Goal: Transaction & Acquisition: Book appointment/travel/reservation

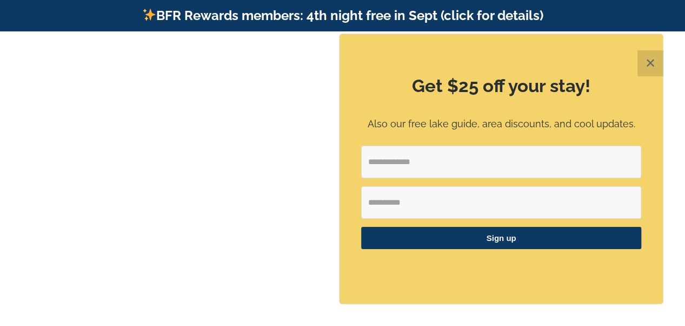
click at [644, 62] on button "✕" at bounding box center [651, 63] width 26 height 26
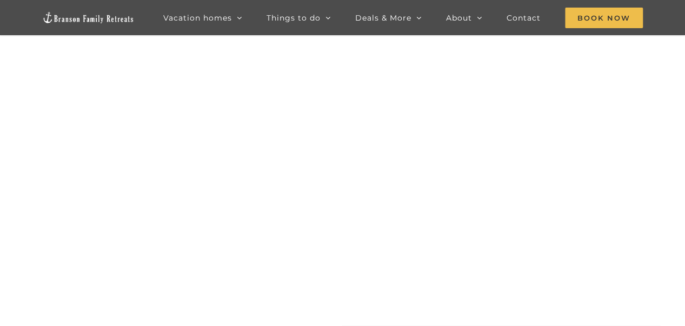
scroll to position [34, 0]
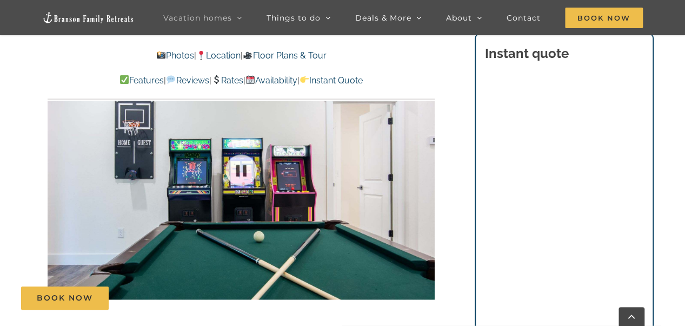
scroll to position [780, 0]
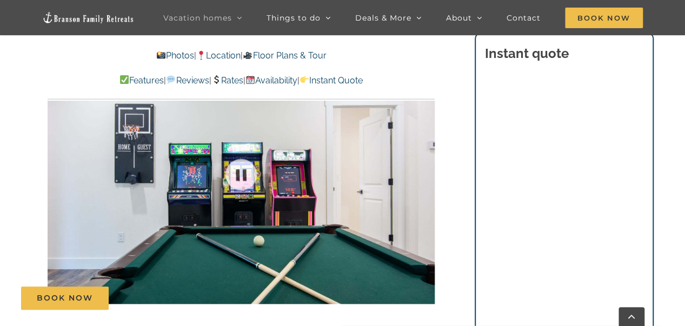
click at [311, 219] on div at bounding box center [241, 174] width 387 height 318
click at [425, 174] on div at bounding box center [413, 174] width 34 height 67
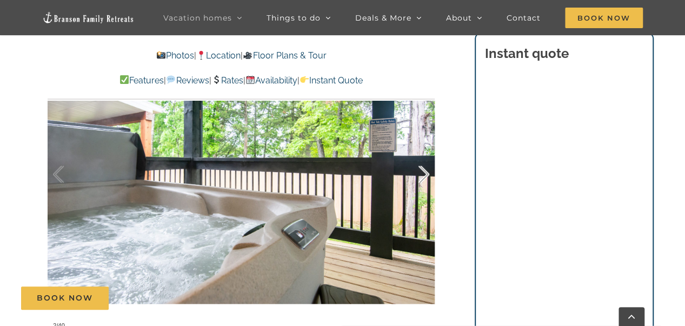
click at [425, 174] on div at bounding box center [413, 174] width 34 height 67
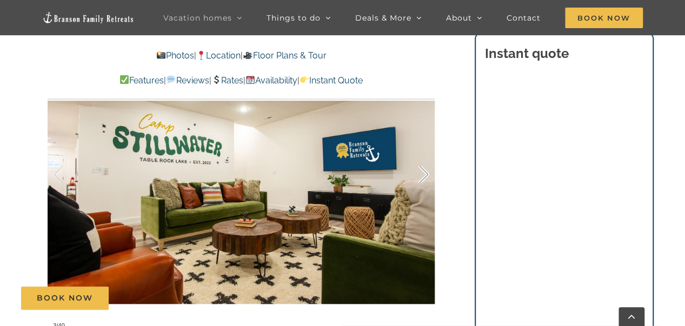
click at [426, 173] on div at bounding box center [413, 174] width 34 height 67
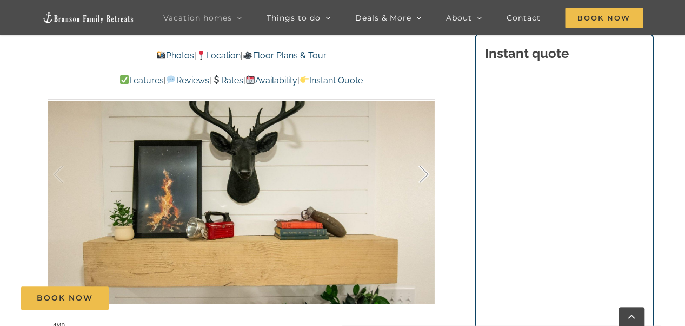
click at [426, 173] on div at bounding box center [413, 174] width 34 height 67
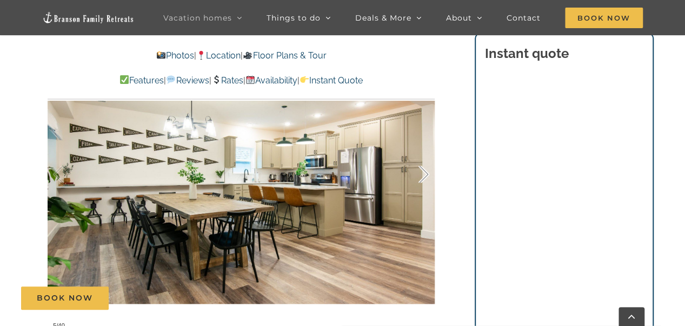
click at [426, 173] on div at bounding box center [413, 174] width 34 height 67
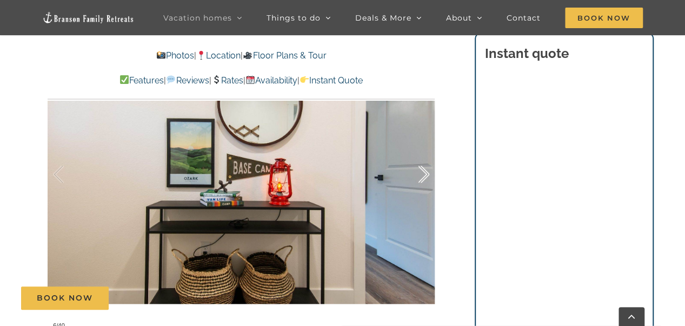
click at [426, 173] on div at bounding box center [413, 174] width 34 height 67
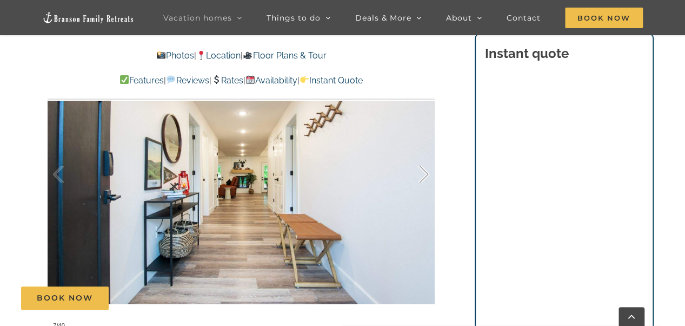
click at [426, 173] on div at bounding box center [413, 174] width 34 height 67
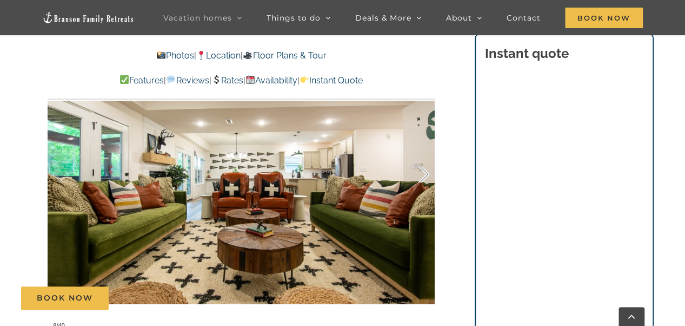
click at [426, 173] on div at bounding box center [413, 174] width 34 height 67
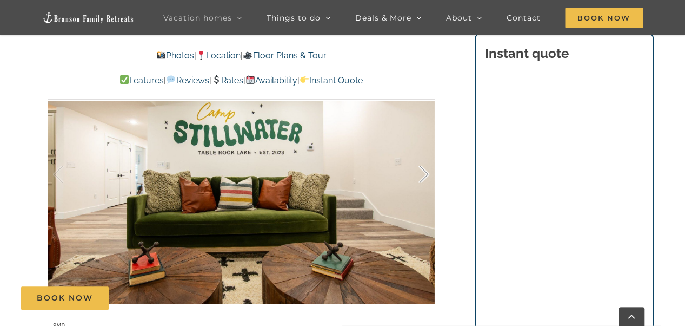
click at [426, 173] on div at bounding box center [413, 174] width 34 height 67
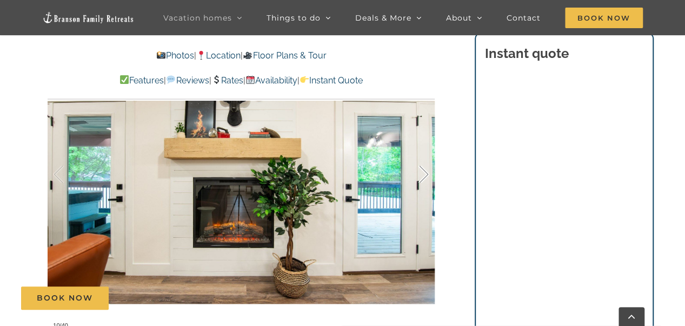
click at [426, 173] on div at bounding box center [413, 174] width 34 height 67
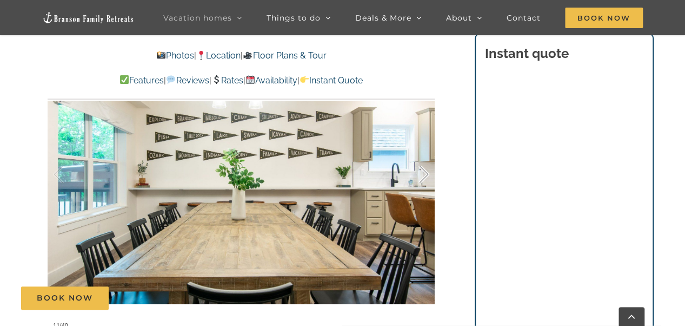
click at [426, 173] on div at bounding box center [413, 174] width 34 height 67
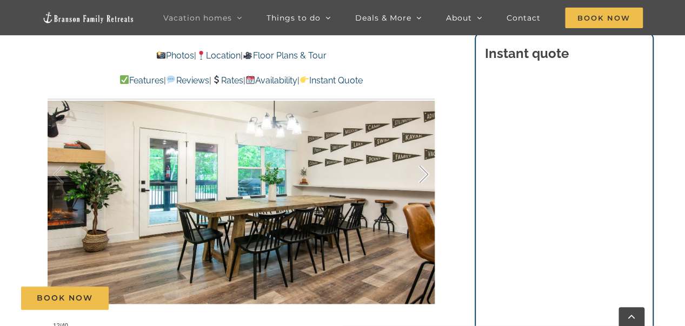
click at [426, 173] on div at bounding box center [413, 174] width 34 height 67
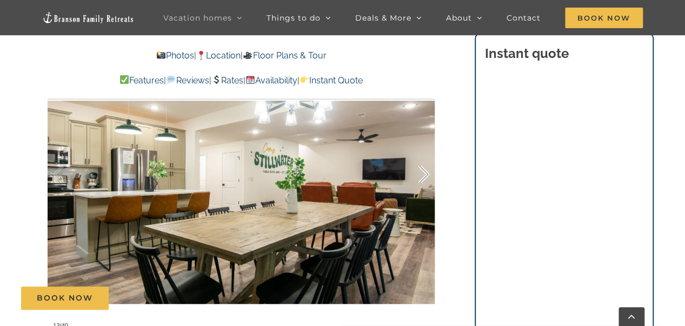
click at [426, 173] on div at bounding box center [413, 174] width 34 height 67
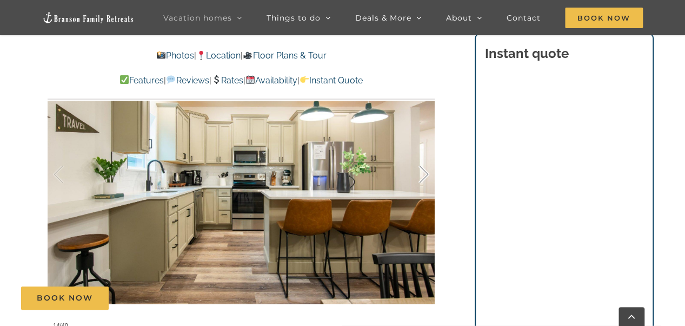
click at [426, 173] on div at bounding box center [413, 174] width 34 height 67
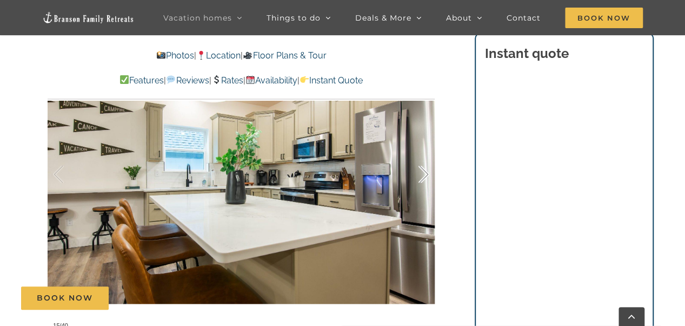
click at [426, 173] on div at bounding box center [413, 174] width 34 height 67
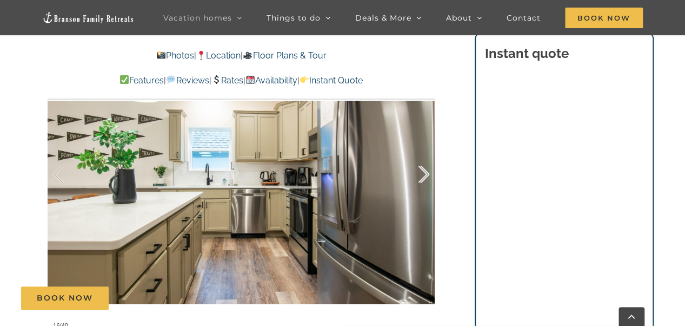
click at [426, 173] on div at bounding box center [413, 174] width 34 height 67
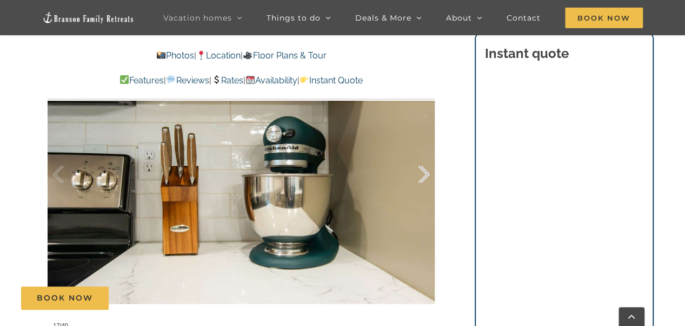
click at [426, 173] on div at bounding box center [413, 174] width 34 height 67
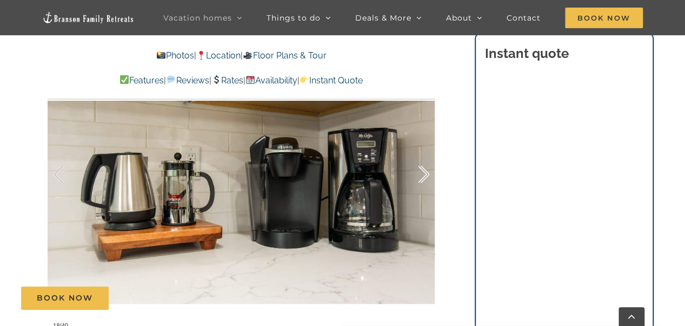
click at [426, 173] on div at bounding box center [413, 174] width 34 height 67
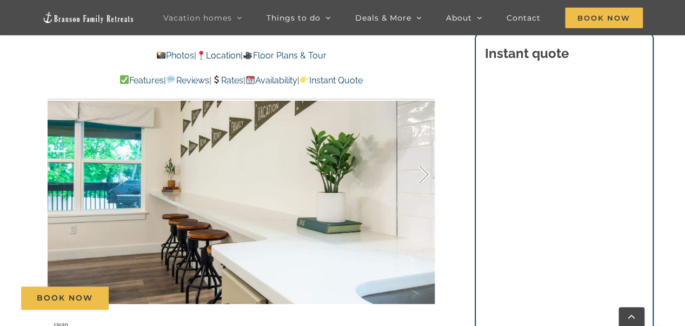
click at [426, 173] on div at bounding box center [413, 174] width 34 height 67
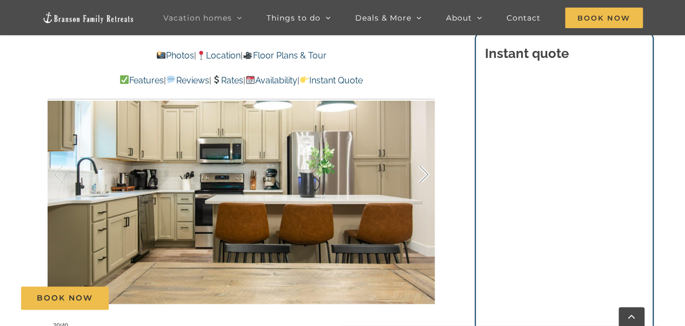
click at [426, 173] on div at bounding box center [413, 174] width 34 height 67
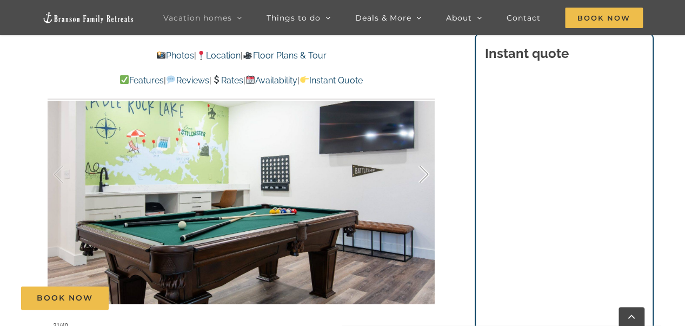
click at [426, 173] on div at bounding box center [413, 174] width 34 height 67
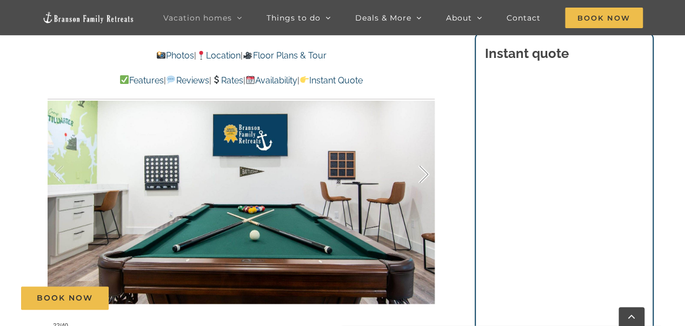
click at [426, 173] on div at bounding box center [413, 174] width 34 height 67
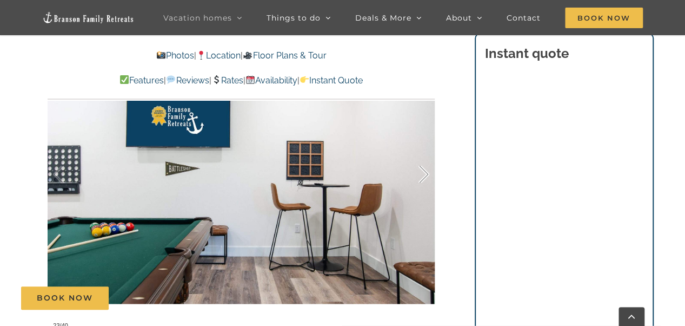
click at [426, 173] on div at bounding box center [413, 174] width 34 height 67
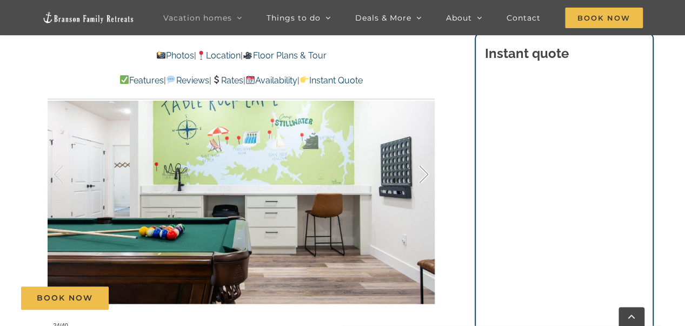
click at [426, 173] on div at bounding box center [413, 174] width 34 height 67
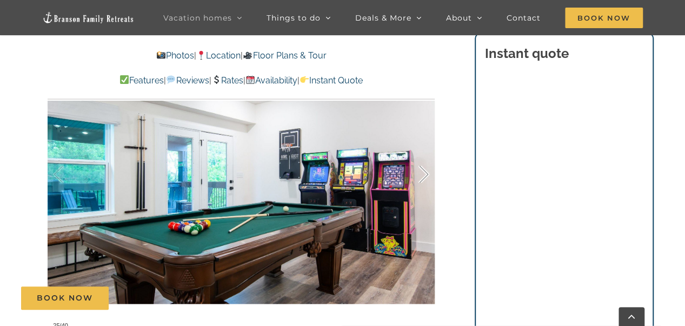
click at [426, 173] on div at bounding box center [413, 174] width 34 height 67
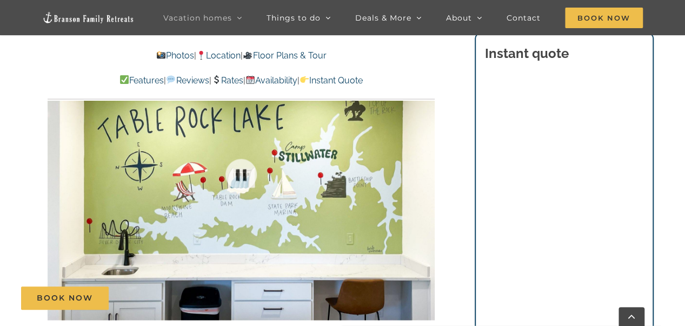
click at [426, 173] on div at bounding box center [241, 174] width 387 height 318
click at [426, 173] on div at bounding box center [413, 174] width 34 height 67
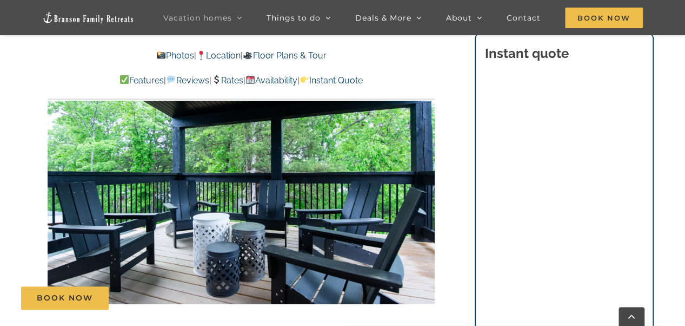
click at [426, 173] on div "27 / 40" at bounding box center [241, 174] width 387 height 318
click at [424, 171] on div at bounding box center [413, 174] width 34 height 67
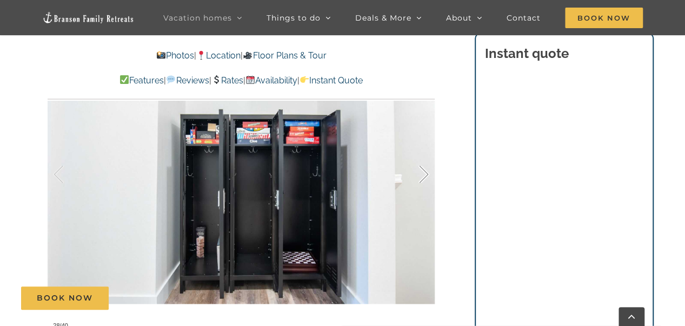
click at [422, 171] on div at bounding box center [413, 174] width 34 height 67
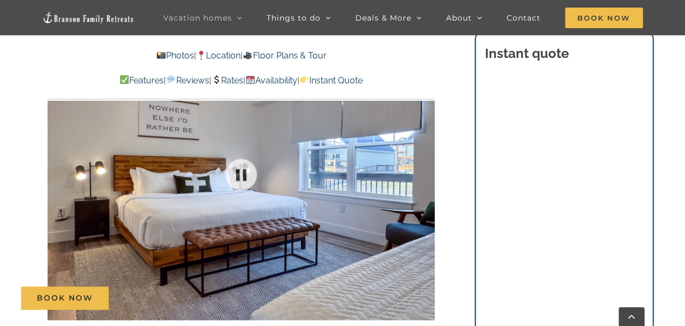
click at [422, 171] on div at bounding box center [241, 174] width 387 height 318
click at [423, 171] on div at bounding box center [413, 174] width 34 height 67
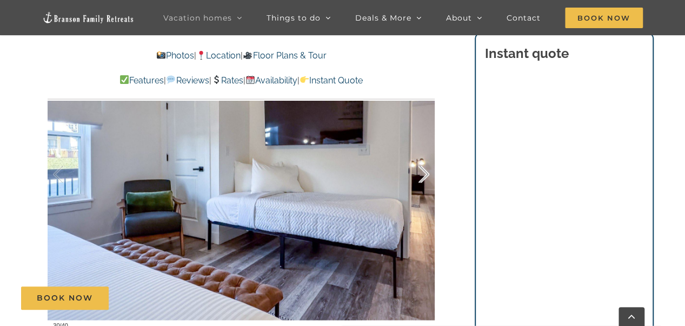
click at [427, 173] on div at bounding box center [413, 174] width 34 height 67
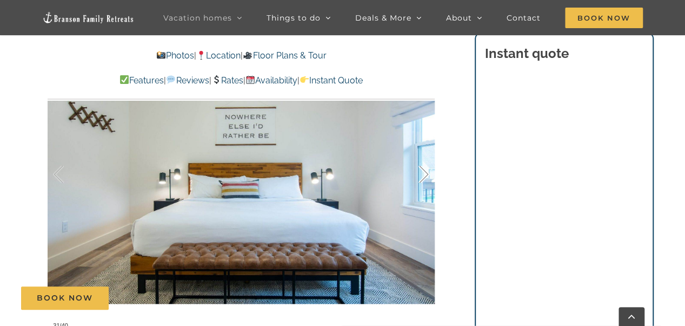
click at [427, 173] on div at bounding box center [413, 174] width 34 height 67
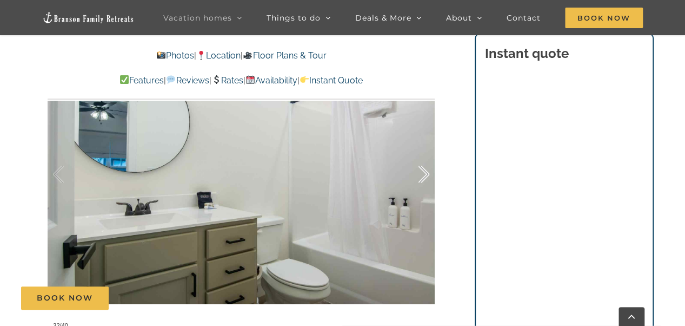
click at [423, 170] on div at bounding box center [413, 174] width 34 height 67
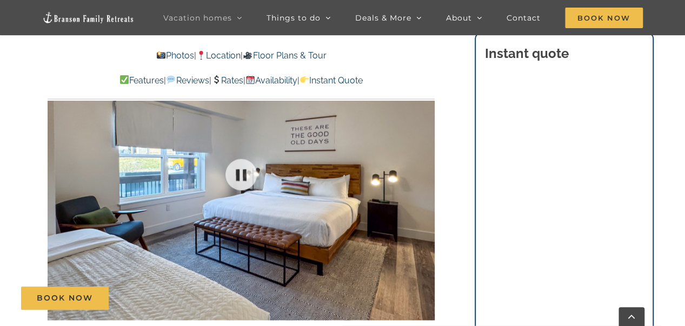
click at [423, 170] on div at bounding box center [241, 174] width 387 height 318
click at [423, 170] on div at bounding box center [413, 174] width 34 height 67
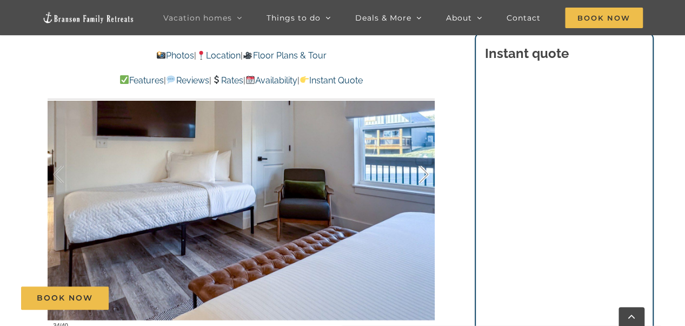
click at [423, 170] on div at bounding box center [413, 174] width 34 height 67
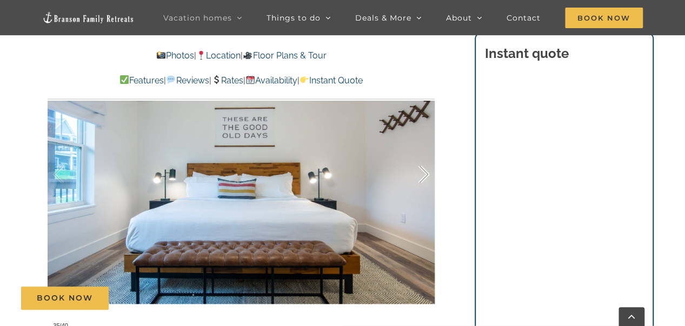
click at [423, 170] on div at bounding box center [413, 174] width 34 height 67
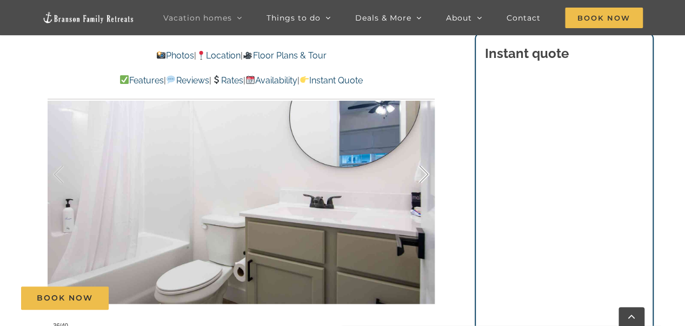
click at [423, 170] on div at bounding box center [413, 174] width 34 height 67
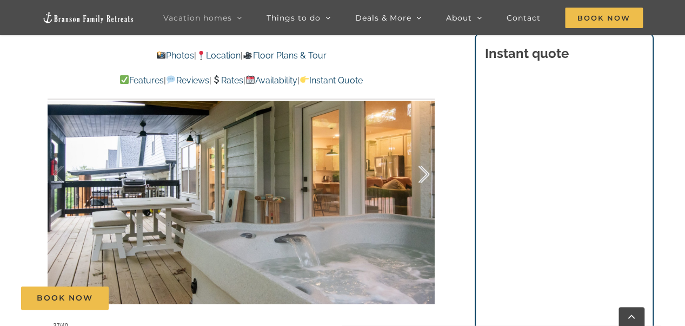
click at [423, 170] on div at bounding box center [413, 174] width 34 height 67
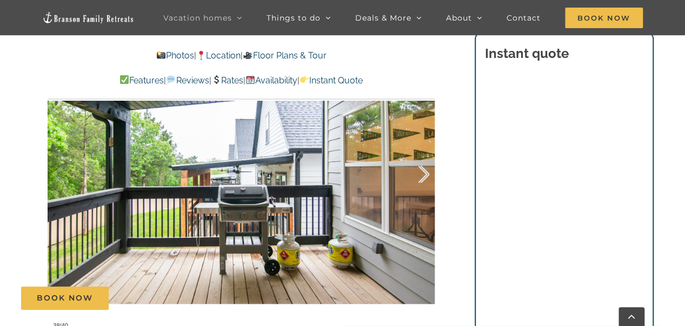
click at [423, 170] on div at bounding box center [413, 174] width 34 height 67
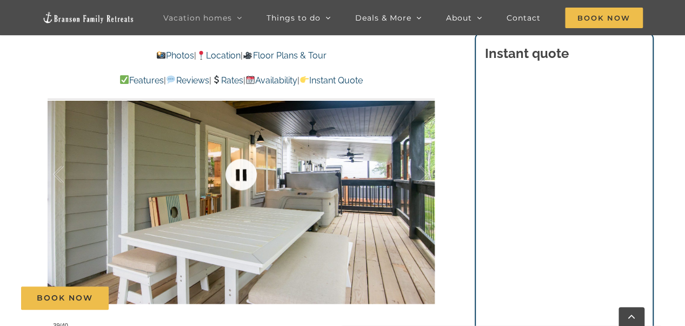
click at [242, 173] on link at bounding box center [241, 174] width 43 height 43
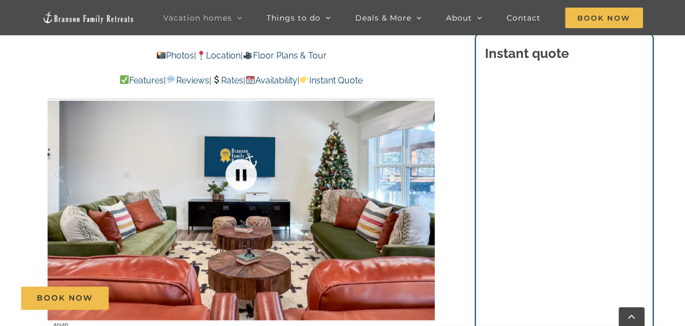
click at [242, 173] on link at bounding box center [241, 174] width 43 height 43
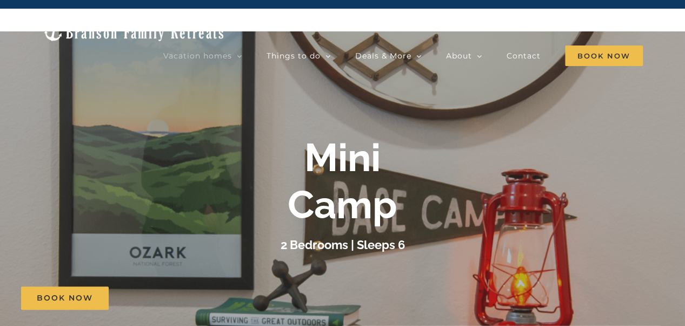
scroll to position [0, 0]
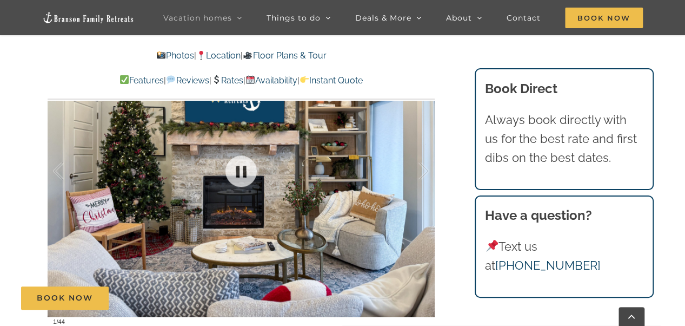
scroll to position [640, 0]
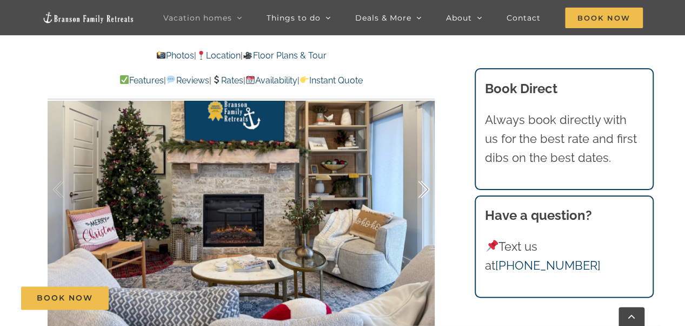
click at [425, 186] on div at bounding box center [413, 189] width 34 height 67
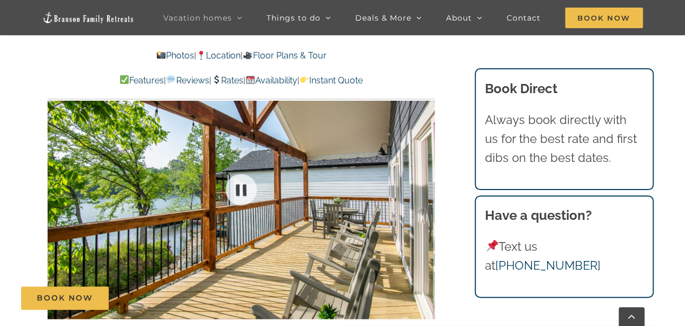
click at [425, 186] on div at bounding box center [241, 189] width 387 height 318
click at [425, 189] on div at bounding box center [413, 189] width 34 height 67
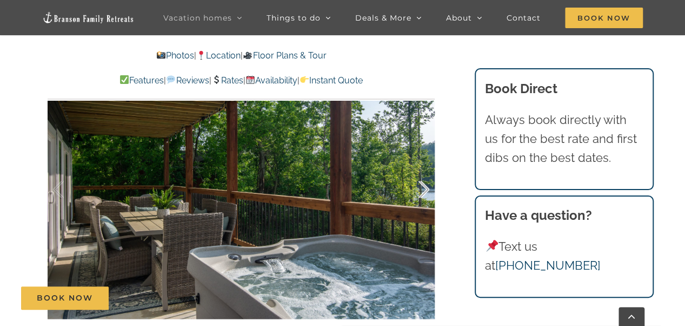
click at [425, 189] on div at bounding box center [413, 189] width 34 height 67
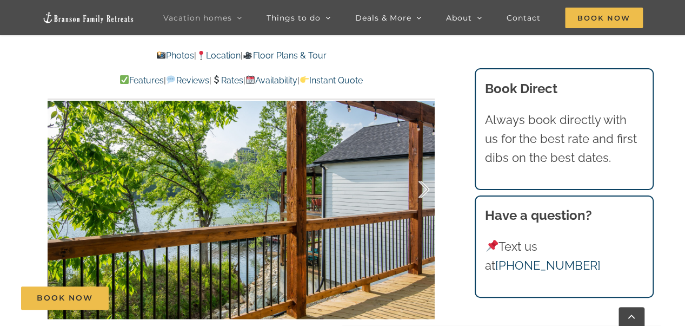
click at [425, 189] on div at bounding box center [413, 189] width 34 height 67
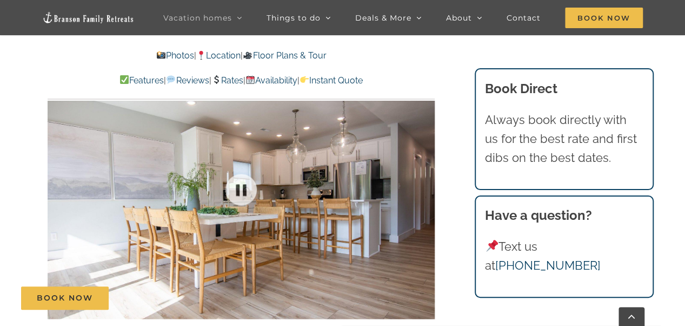
click at [423, 193] on div at bounding box center [241, 189] width 387 height 318
click at [422, 189] on div at bounding box center [413, 189] width 34 height 67
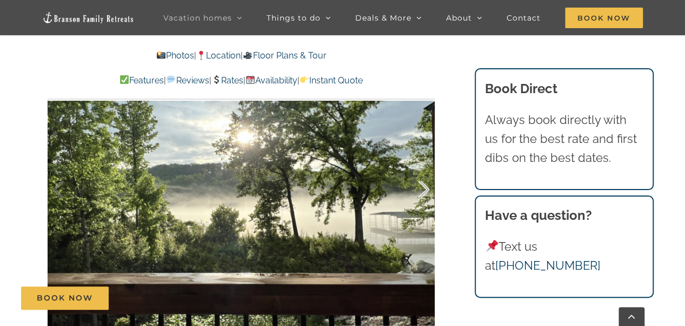
click at [422, 190] on div at bounding box center [413, 189] width 34 height 67
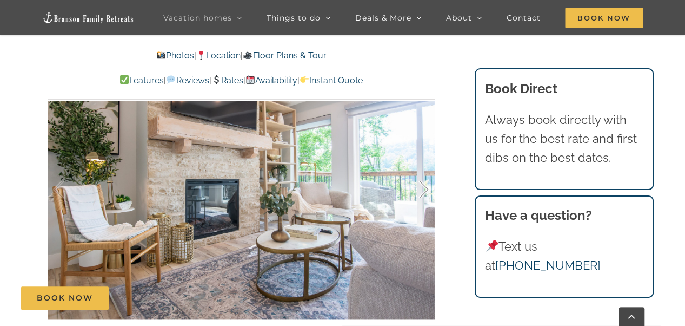
click at [422, 190] on div at bounding box center [413, 189] width 34 height 67
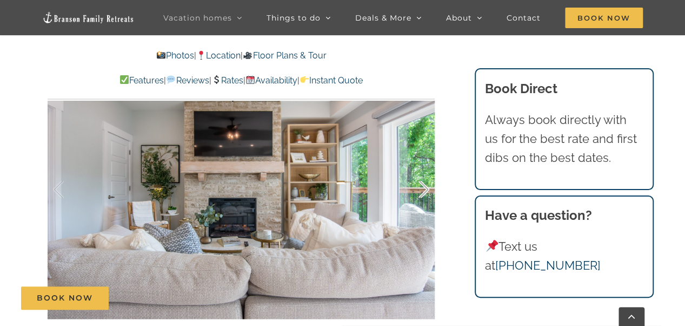
click at [422, 190] on div at bounding box center [413, 189] width 34 height 67
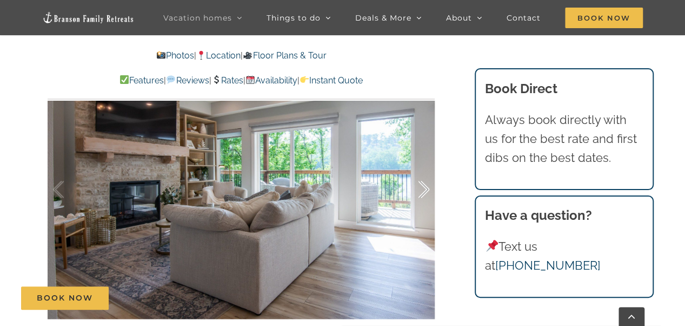
click at [422, 190] on div at bounding box center [413, 189] width 34 height 67
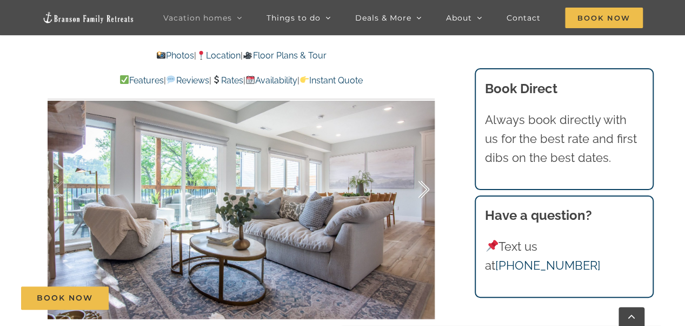
click at [422, 190] on div at bounding box center [413, 189] width 34 height 67
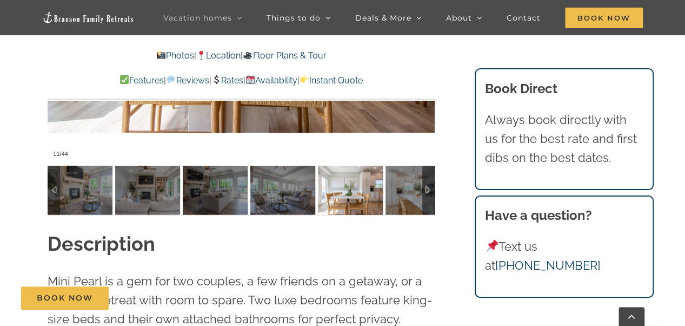
scroll to position [829, 0]
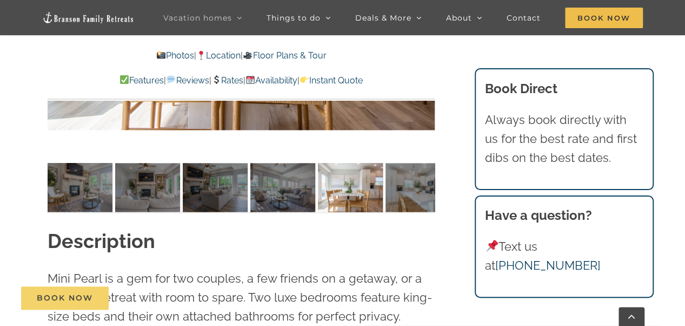
click at [68, 302] on span "Book Now" at bounding box center [65, 297] width 56 height 9
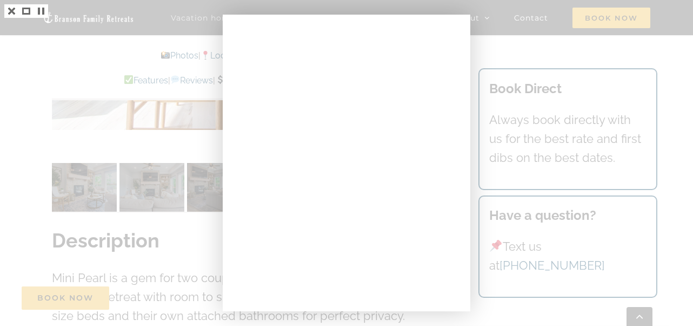
click at [182, 137] on div at bounding box center [346, 163] width 693 height 326
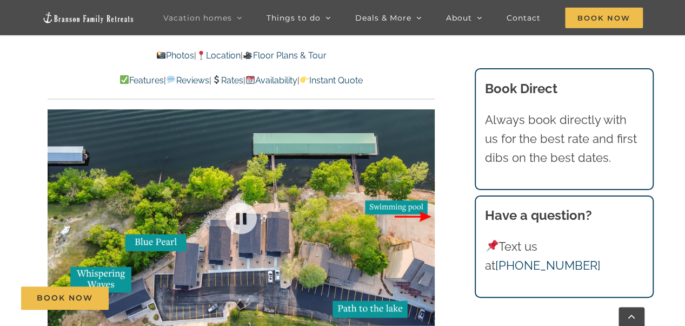
scroll to position [2069, 0]
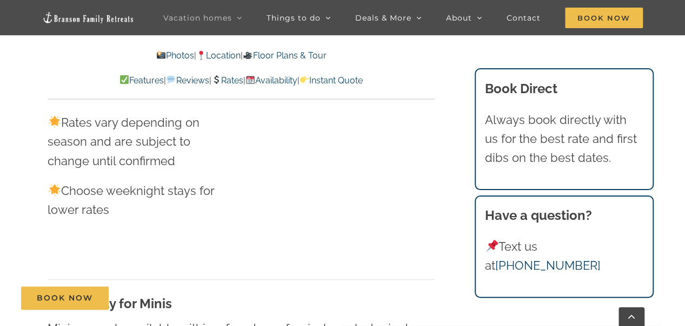
click at [302, 203] on div at bounding box center [342, 137] width 186 height 256
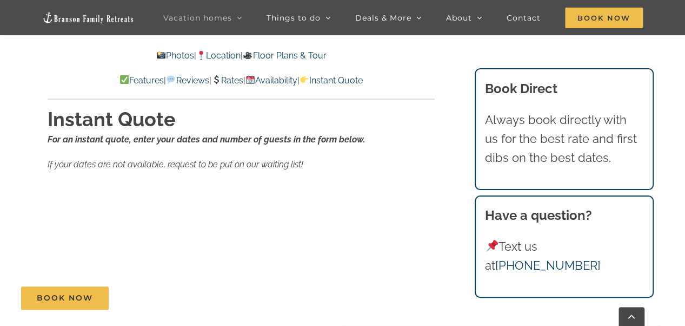
scroll to position [6637, 0]
